Goal: Task Accomplishment & Management: Complete application form

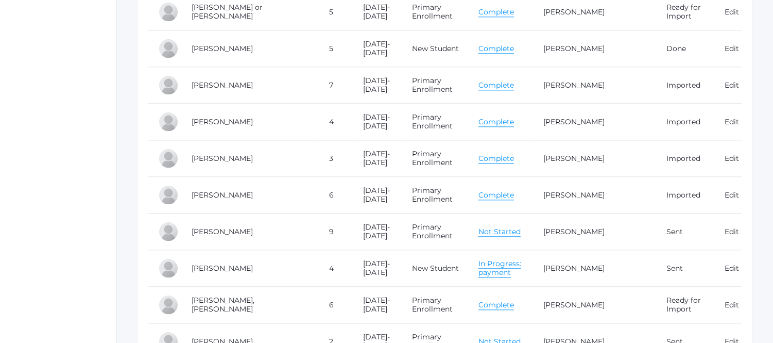
scroll to position [4349, 0]
click at [497, 122] on link "Complete" at bounding box center [497, 122] width 36 height 10
click at [498, 264] on link "In Progress: payment" at bounding box center [500, 268] width 43 height 19
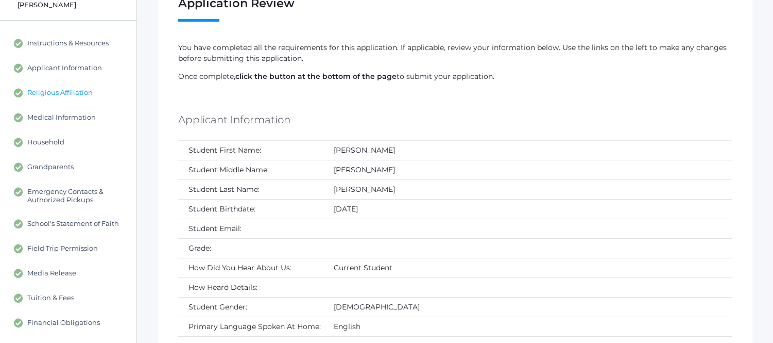
scroll to position [88, 0]
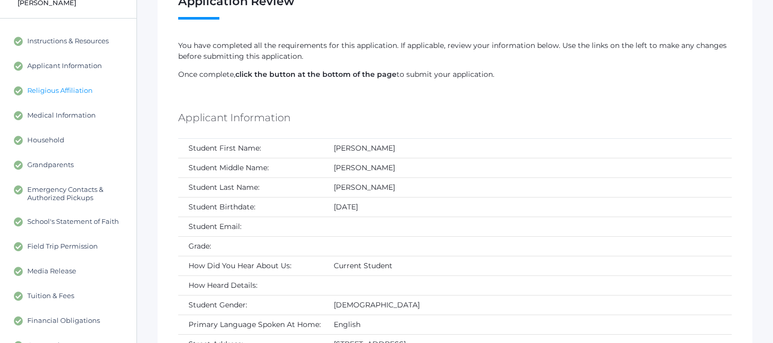
click at [65, 92] on span "Religious Affiliation" at bounding box center [59, 90] width 65 height 9
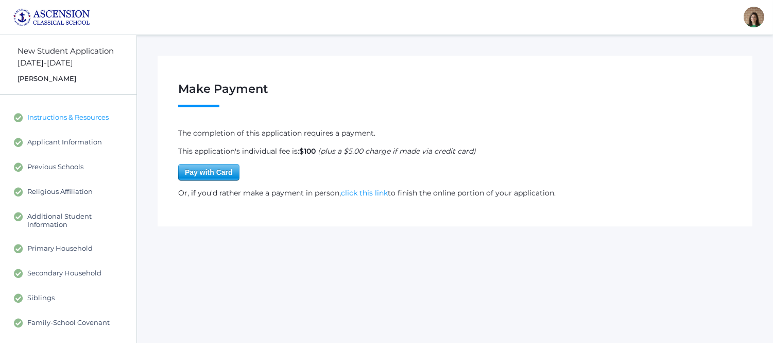
click at [49, 124] on link "Instructions & Resources" at bounding box center [68, 117] width 136 height 25
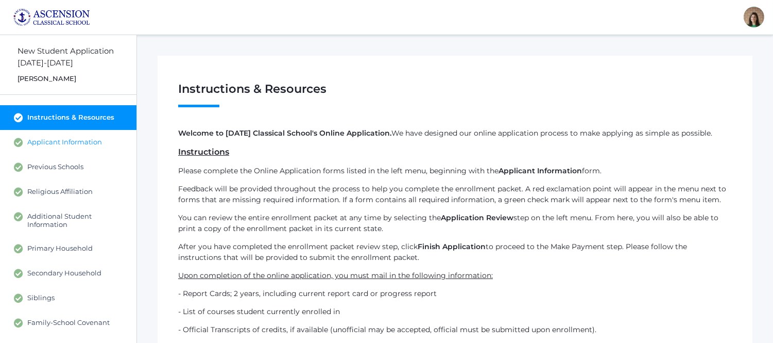
click at [45, 141] on span "Applicant Information" at bounding box center [64, 142] width 75 height 9
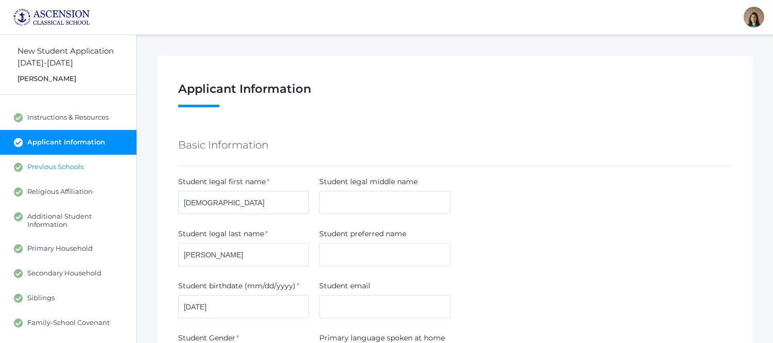
click at [44, 167] on span "Previous Schools" at bounding box center [55, 166] width 56 height 9
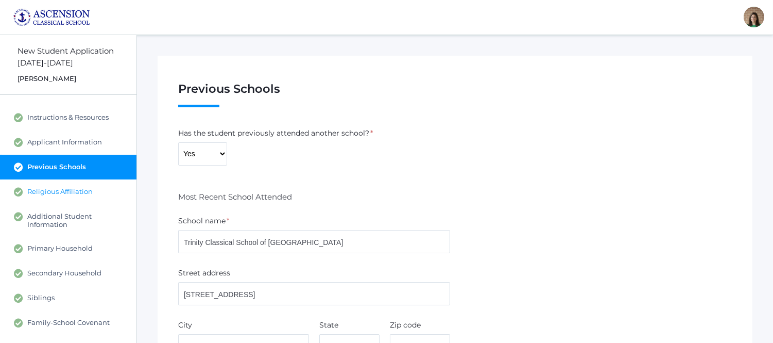
click at [48, 191] on span "Religious Affiliation" at bounding box center [59, 191] width 65 height 9
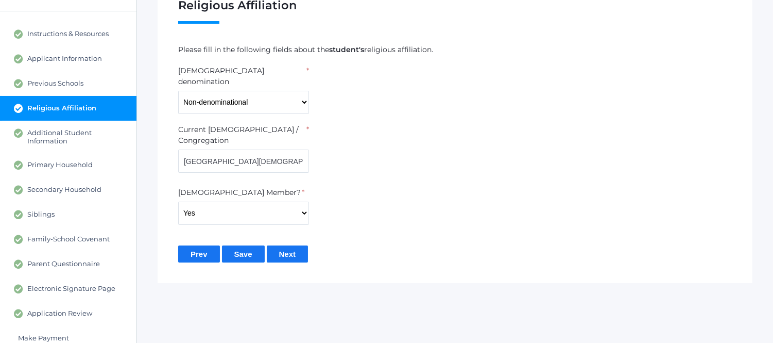
scroll to position [99, 0]
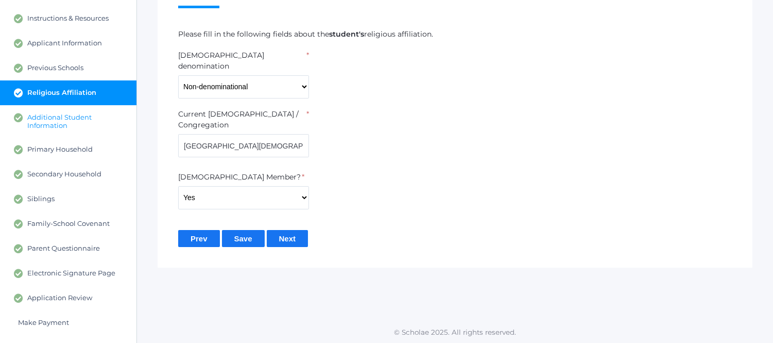
click at [75, 126] on span "Additional Student Information" at bounding box center [76, 121] width 99 height 16
